Goal: Task Accomplishment & Management: Manage account settings

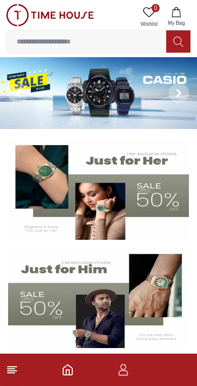
click at [181, 16] on icon "button" at bounding box center [177, 12] width 10 height 10
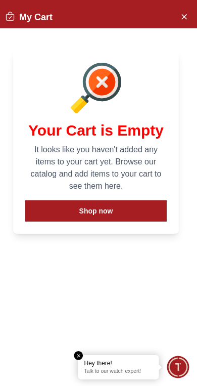
click at [7, 22] on h2 "My Cart" at bounding box center [29, 17] width 48 height 14
click at [186, 21] on icon "Close Account" at bounding box center [184, 16] width 8 height 13
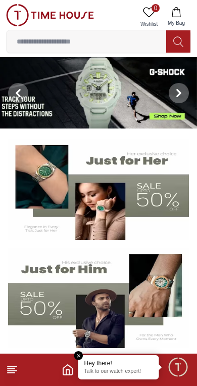
click at [75, 355] on em "Close tooltip" at bounding box center [78, 355] width 9 height 9
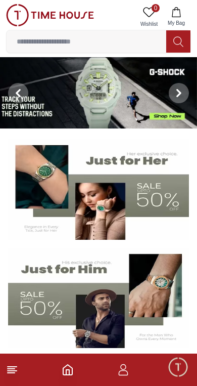
click at [118, 375] on icon "button" at bounding box center [123, 370] width 12 height 12
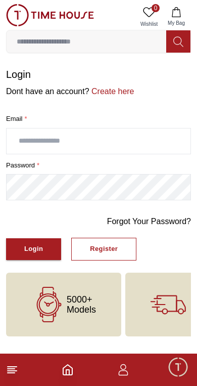
click at [14, 374] on icon at bounding box center [12, 370] width 12 height 12
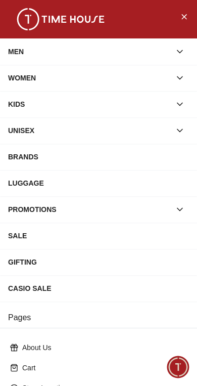
click at [188, 23] on button "Close Menu" at bounding box center [184, 16] width 16 height 16
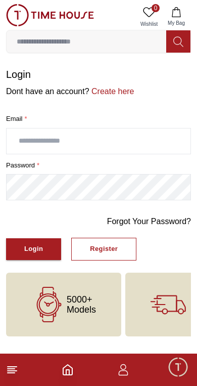
click at [149, 9] on icon at bounding box center [150, 12] width 12 height 10
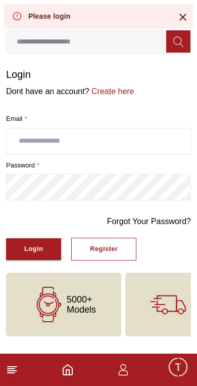
click at [126, 364] on icon "button" at bounding box center [123, 370] width 12 height 12
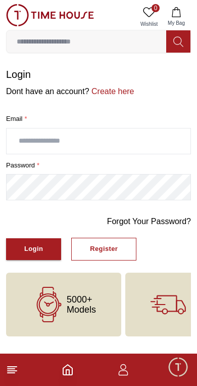
click at [118, 374] on icon "button" at bounding box center [123, 370] width 12 height 12
click at [126, 370] on icon "button" at bounding box center [123, 370] width 12 height 12
click at [45, 256] on button "Login" at bounding box center [33, 249] width 55 height 22
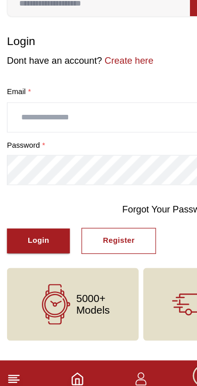
click at [55, 129] on input "text" at bounding box center [99, 141] width 184 height 25
click at [128, 129] on input "text" at bounding box center [99, 141] width 184 height 25
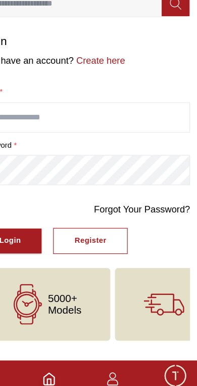
click at [143, 216] on link "Forgot Your Password?" at bounding box center [149, 222] width 84 height 12
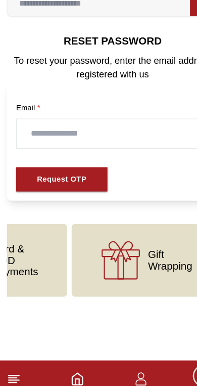
click at [71, 364] on icon "Home" at bounding box center [68, 370] width 12 height 12
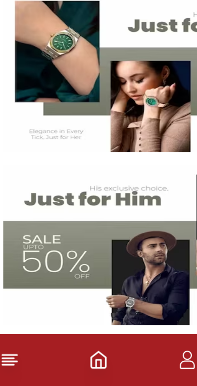
scroll to position [0, 332]
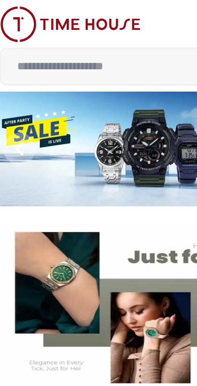
click at [65, 15] on img at bounding box center [50, 15] width 88 height 22
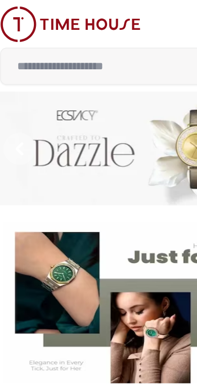
click at [96, 43] on input at bounding box center [87, 41] width 160 height 20
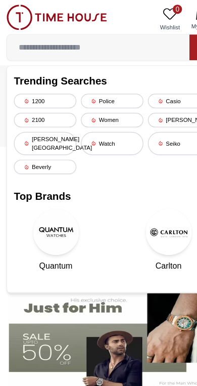
click at [144, 15] on icon at bounding box center [149, 12] width 12 height 12
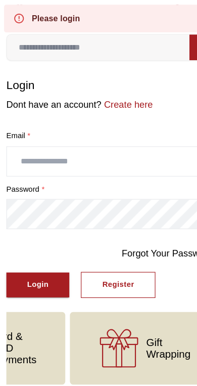
click at [64, 17] on div "Please login" at bounding box center [49, 16] width 43 height 10
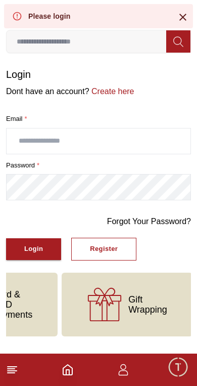
click at [177, 14] on icon at bounding box center [183, 17] width 12 height 12
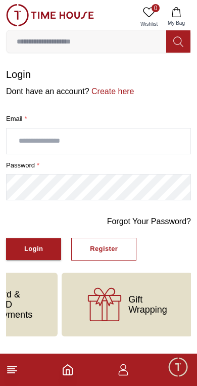
click at [173, 19] on span "My Bag" at bounding box center [176, 23] width 25 height 8
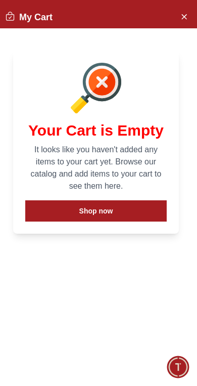
click at [140, 212] on button "Shop now" at bounding box center [96, 211] width 142 height 21
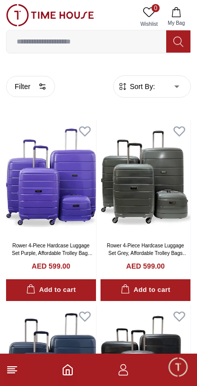
click at [182, 369] on span "Minimize live chat window" at bounding box center [178, 366] width 29 height 29
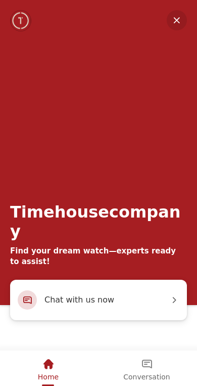
click at [177, 25] on em "Minimize" at bounding box center [177, 20] width 20 height 20
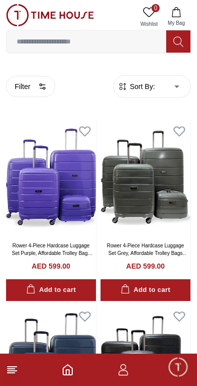
click at [66, 375] on polyline "Home" at bounding box center [67, 372] width 3 height 5
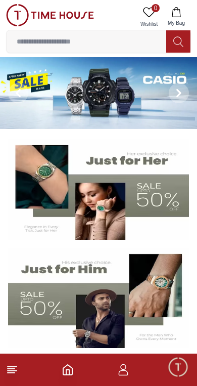
click at [129, 371] on icon "button" at bounding box center [123, 370] width 12 height 12
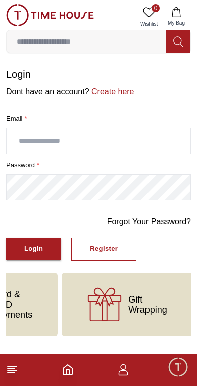
click at [170, 219] on link "Forgot Your Password?" at bounding box center [149, 222] width 84 height 12
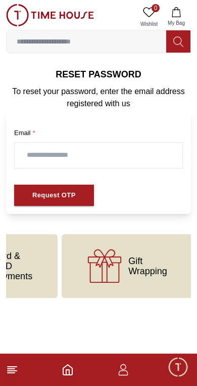
click at [126, 151] on input "text" at bounding box center [99, 155] width 168 height 25
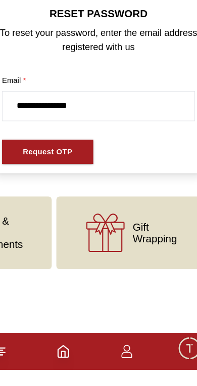
type input "**********"
click at [60, 190] on div "Request OTP" at bounding box center [54, 196] width 44 height 12
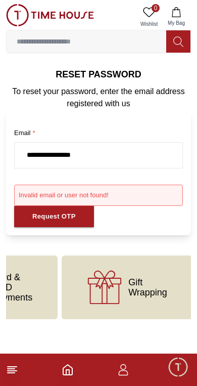
click at [72, 374] on icon "Home" at bounding box center [67, 370] width 9 height 10
